Goal: Task Accomplishment & Management: Use online tool/utility

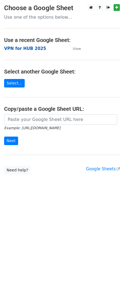
click at [19, 47] on strong "VPN for HUB 2025" at bounding box center [25, 48] width 42 height 5
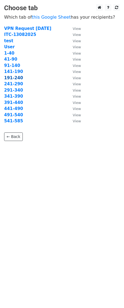
click at [18, 80] on strong "191-240" at bounding box center [13, 77] width 19 height 5
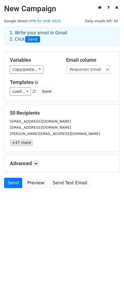
click at [27, 146] on link "+47 more" at bounding box center [21, 142] width 23 height 7
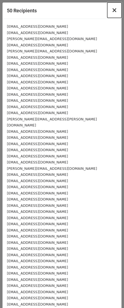
click at [112, 10] on span "×" at bounding box center [114, 10] width 5 height 8
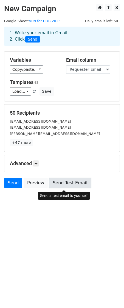
click at [63, 184] on link "Send Test Email" at bounding box center [70, 183] width 42 height 10
